Goal: Information Seeking & Learning: Learn about a topic

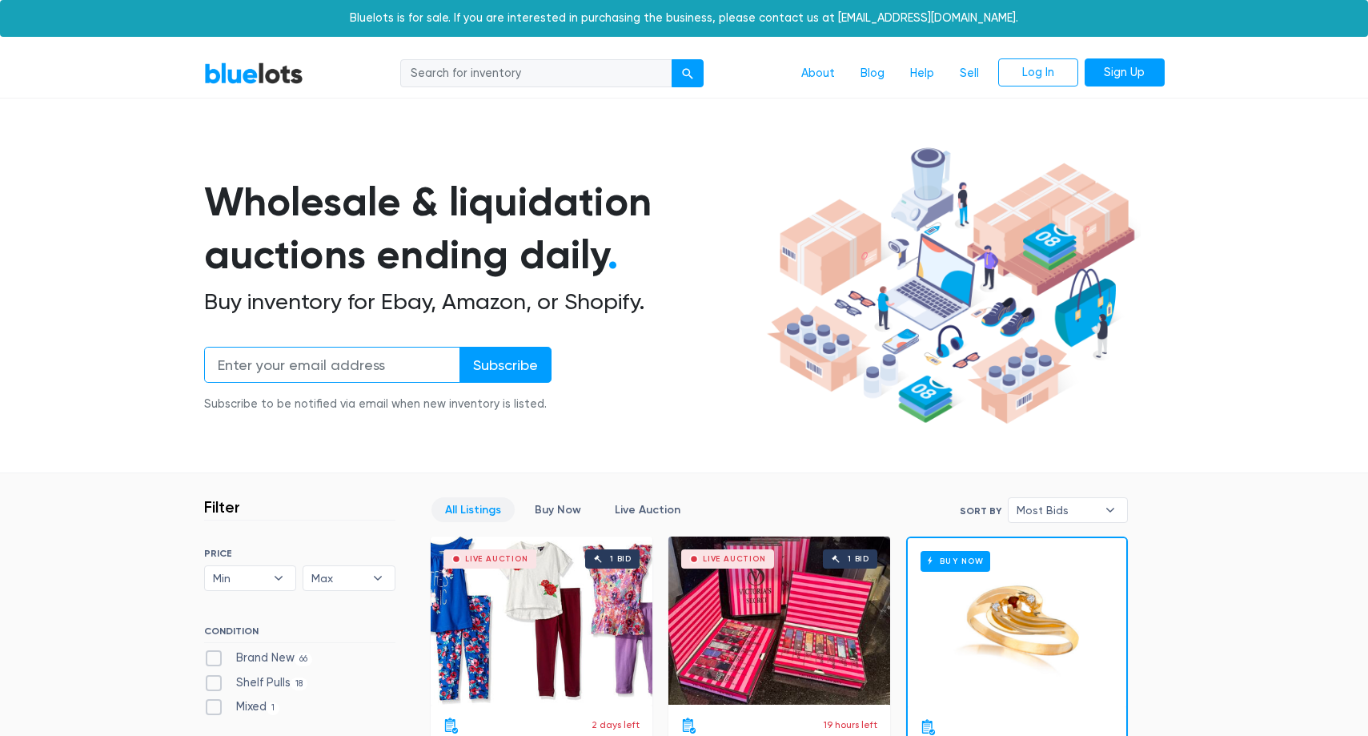
click at [280, 358] on input "email" at bounding box center [332, 365] width 256 height 36
click at [516, 74] on input "search" at bounding box center [536, 73] width 272 height 29
type input "[PERSON_NAME]"
click at [672, 59] on button "submit" at bounding box center [688, 73] width 32 height 29
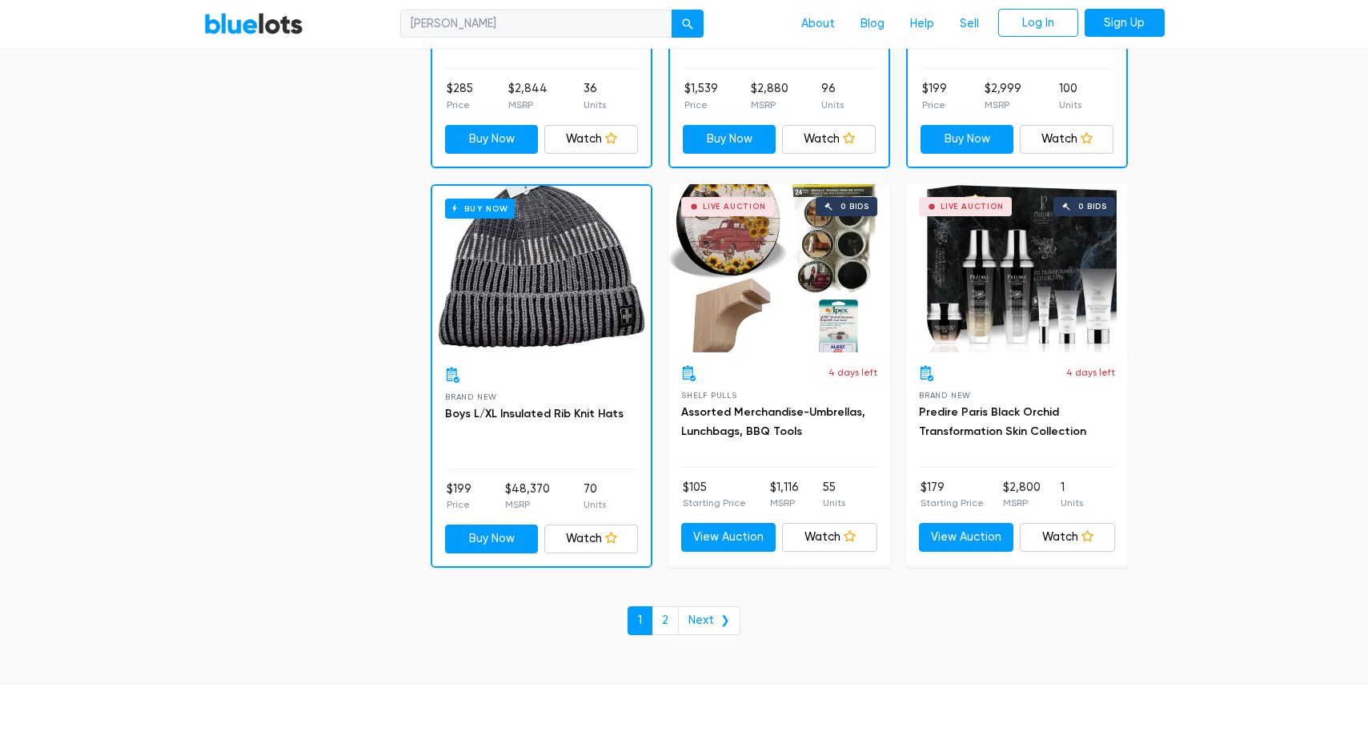
scroll to position [6650, 0]
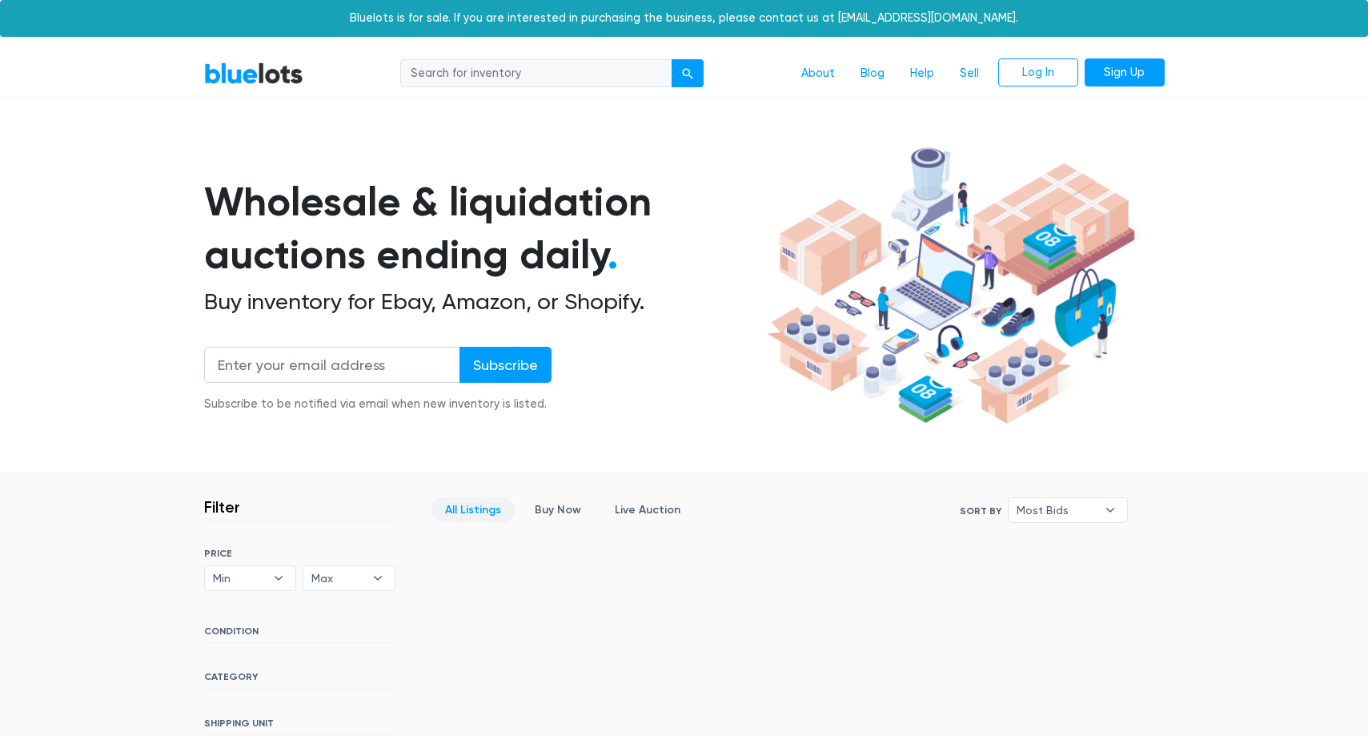
click at [240, 676] on h6 "CATEGORY" at bounding box center [299, 680] width 191 height 18
